Goal: Transaction & Acquisition: Subscribe to service/newsletter

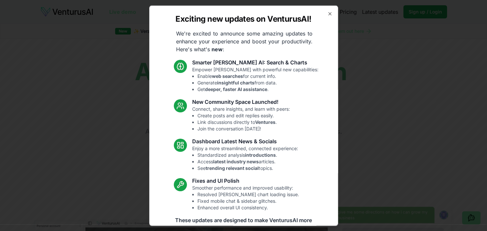
click at [333, 11] on div "Exciting new updates on VenturusAI! We're excited to announce some amazing upda…" at bounding box center [243, 115] width 189 height 220
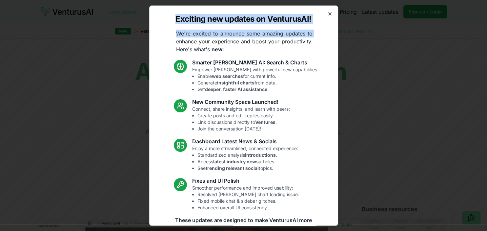
click at [328, 15] on div "Exciting new updates on VenturusAI! We're excited to announce some amazing upda…" at bounding box center [243, 115] width 189 height 220
click at [328, 15] on icon "button" at bounding box center [329, 13] width 5 height 5
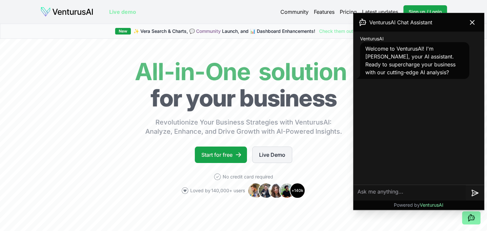
scroll to position [56, 0]
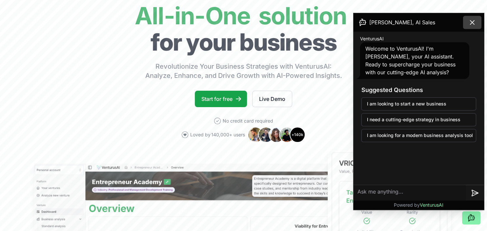
click at [476, 18] on button at bounding box center [472, 22] width 18 height 13
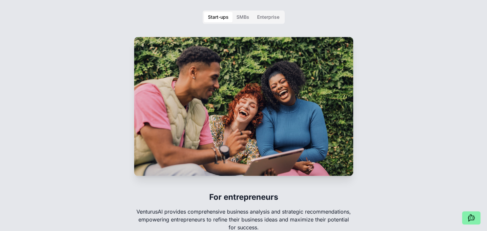
scroll to position [1120, 0]
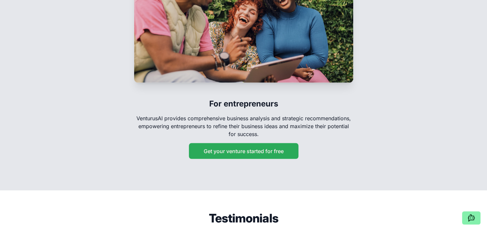
click at [287, 143] on button "Get your venture started for free" at bounding box center [244, 151] width 110 height 16
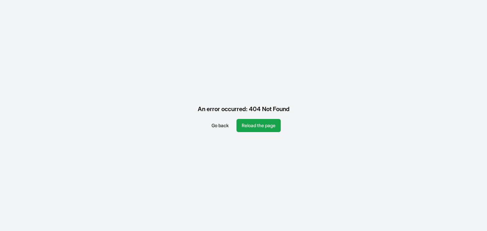
click at [225, 124] on button "Go back" at bounding box center [220, 125] width 28 height 13
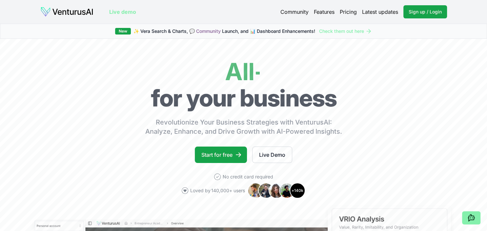
click at [348, 15] on link "Pricing" at bounding box center [348, 12] width 17 height 8
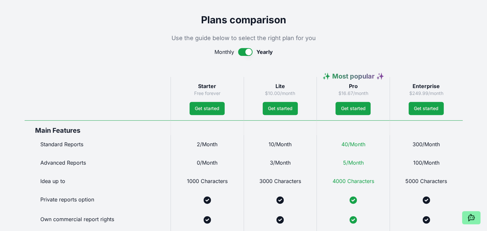
scroll to position [289, 0]
